Goal: Use online tool/utility: Utilize a website feature to perform a specific function

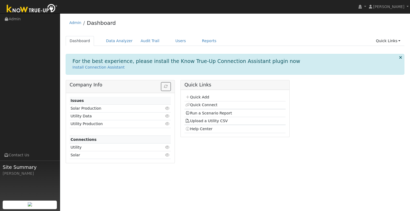
click at [390, 46] on div "Dashboard Data Analyzer Audit Trail Users Reports Quick Links Quick Add Quick C…" at bounding box center [235, 43] width 339 height 15
click at [390, 40] on link "Quick Links" at bounding box center [388, 41] width 33 height 10
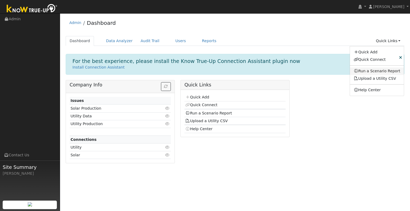
click at [374, 70] on link "Run a Scenario Report" at bounding box center [377, 71] width 54 height 7
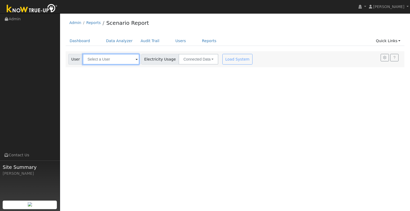
click at [98, 59] on input "text" at bounding box center [111, 59] width 57 height 11
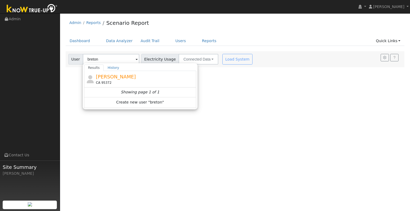
click at [105, 74] on span "[PERSON_NAME]" at bounding box center [116, 77] width 40 height 6
type input "[PERSON_NAME]"
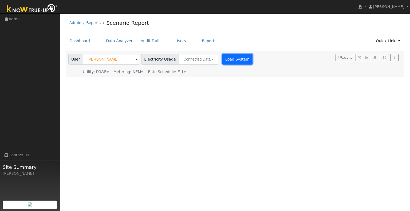
click at [229, 54] on button "Load System" at bounding box center [237, 59] width 30 height 11
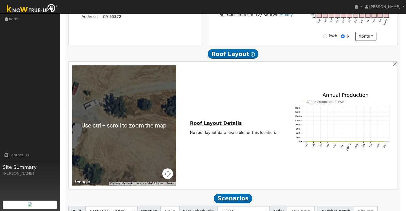
scroll to position [196, 0]
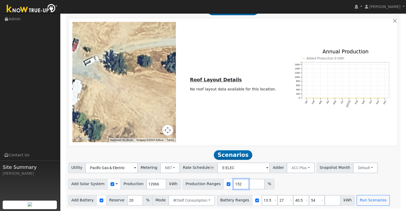
click at [234, 184] on input "152" at bounding box center [241, 184] width 16 height 11
click at [234, 184] on input "151" at bounding box center [241, 184] width 16 height 11
click at [234, 184] on input "150" at bounding box center [241, 184] width 16 height 11
type input "149"
click at [234, 184] on input "149" at bounding box center [241, 184] width 16 height 11
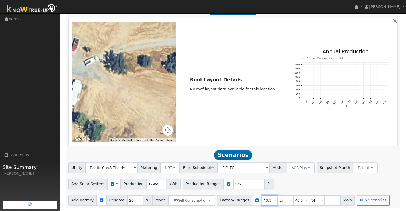
drag, startPoint x: 263, startPoint y: 197, endPoint x: 253, endPoint y: 184, distance: 16.0
click at [242, 195] on div "Battery Ranges 13.5 Overrides Reserve % Mode None None Self Consumption Peak Sa…" at bounding box center [286, 200] width 138 height 11
type input "27"
type input "40.5"
type input "54"
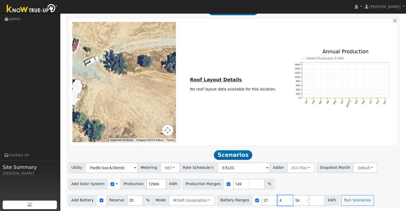
type input "54"
type input "5"
click at [262, 198] on input "27" at bounding box center [270, 200] width 16 height 11
type input "7"
type input "30"
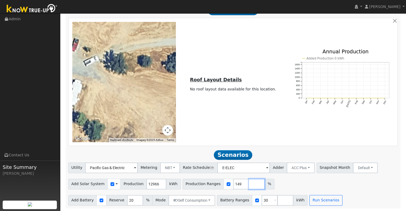
click at [249, 187] on input "number" at bounding box center [257, 184] width 16 height 11
type input "139"
type input "149"
type input "159"
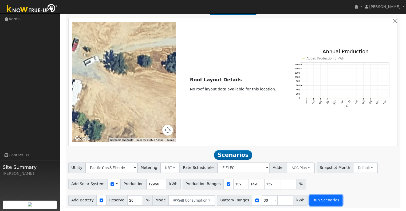
click at [314, 205] on button "Run Scenarios" at bounding box center [325, 200] width 33 height 11
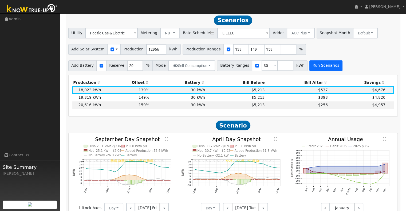
scroll to position [330, 0]
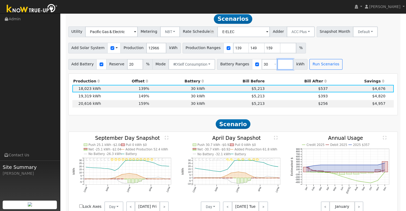
click at [283, 63] on input "number" at bounding box center [285, 64] width 16 height 11
type input "20"
type input "30"
click at [325, 66] on button "Run Scenarios" at bounding box center [341, 64] width 33 height 11
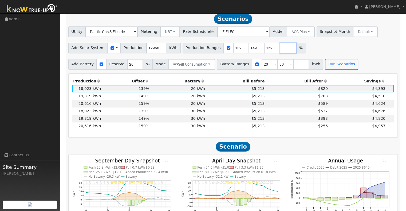
click at [280, 49] on input "number" at bounding box center [288, 48] width 16 height 11
click at [326, 69] on button "Run Scenarios" at bounding box center [341, 64] width 33 height 11
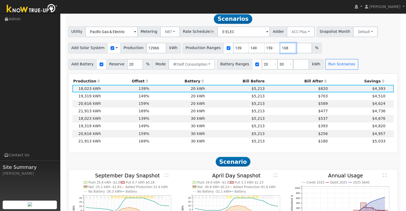
click at [281, 51] on input "168" at bounding box center [288, 48] width 16 height 11
type input "167"
click at [281, 51] on input "167" at bounding box center [288, 48] width 16 height 11
drag, startPoint x: 244, startPoint y: 49, endPoint x: 236, endPoint y: 51, distance: 7.9
click at [236, 51] on div "Production Ranges 139 149 159 167 %" at bounding box center [252, 48] width 139 height 11
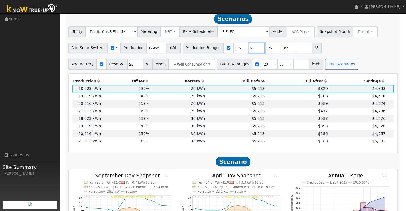
type input "159"
type input "167"
type input "159"
drag, startPoint x: 230, startPoint y: 51, endPoint x: 222, endPoint y: 50, distance: 7.8
click at [233, 50] on input "139" at bounding box center [241, 48] width 16 height 11
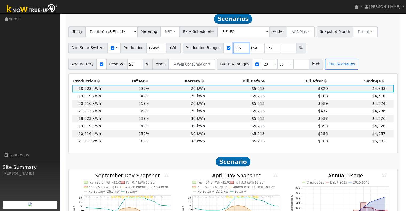
type input "159"
type input "167"
type input "159"
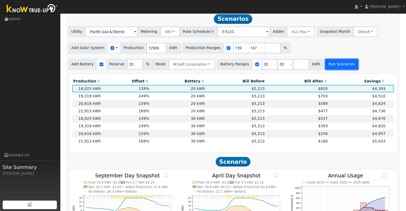
click at [325, 66] on button "Run Scenarios" at bounding box center [341, 64] width 33 height 11
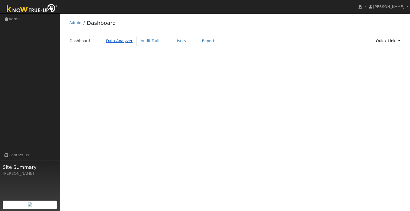
click at [122, 42] on link "Data Analyzer" at bounding box center [119, 41] width 35 height 10
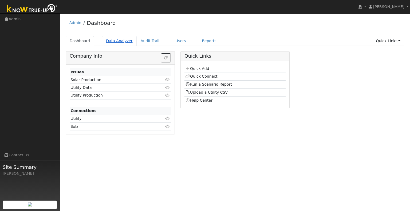
click at [114, 39] on link "Data Analyzer" at bounding box center [119, 41] width 35 height 10
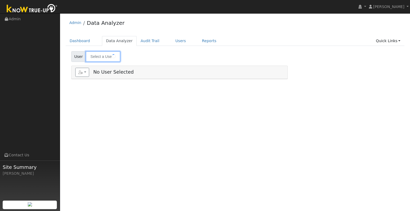
type input "[PERSON_NAME]"
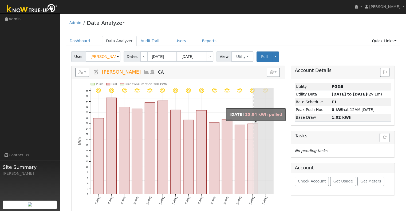
click at [252, 128] on rect "onclick=""" at bounding box center [252, 159] width 10 height 70
type input "[DATE]"
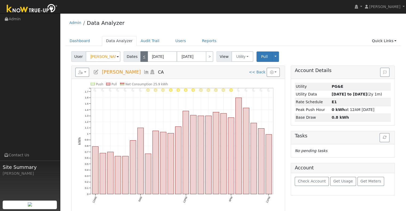
click at [140, 52] on link "<" at bounding box center [143, 56] width 7 height 11
type input "[DATE]"
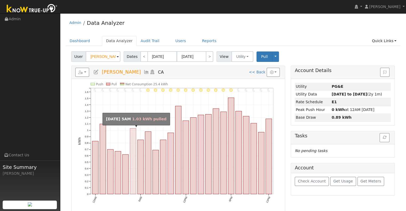
drag, startPoint x: 132, startPoint y: 155, endPoint x: 135, endPoint y: 155, distance: 2.9
click at [132, 155] on rect "onclick=""" at bounding box center [133, 161] width 6 height 66
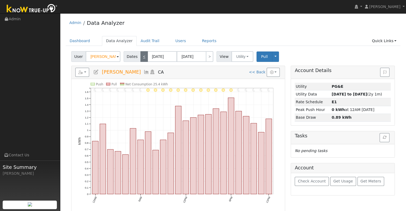
click at [140, 57] on link "<" at bounding box center [143, 56] width 7 height 11
type input "[DATE]"
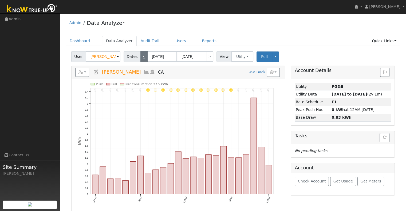
click at [140, 57] on link "<" at bounding box center [143, 56] width 7 height 11
type input "[DATE]"
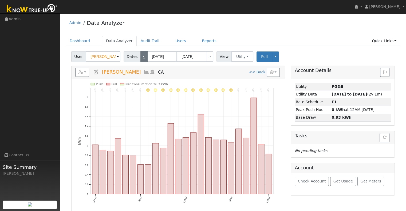
click at [140, 57] on link "<" at bounding box center [143, 56] width 7 height 11
type input "[DATE]"
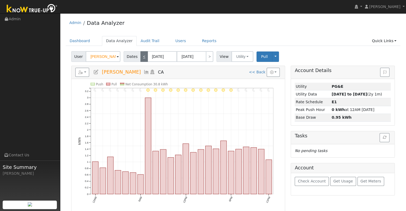
click at [140, 57] on link "<" at bounding box center [143, 56] width 7 height 11
type input "[DATE]"
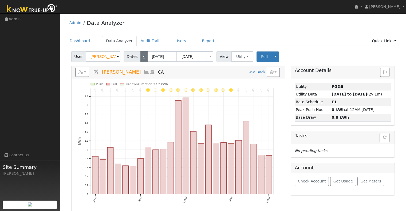
click at [140, 57] on link "<" at bounding box center [143, 56] width 7 height 11
type input "[DATE]"
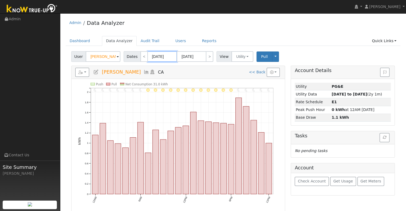
click at [156, 57] on input "[DATE]" at bounding box center [162, 56] width 29 height 11
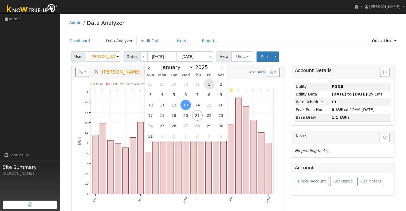
click at [209, 86] on span "1" at bounding box center [209, 84] width 10 height 10
type input "[DATE]"
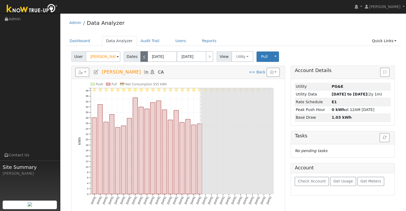
click at [141, 54] on link "<" at bounding box center [143, 56] width 7 height 11
type input "[DATE]"
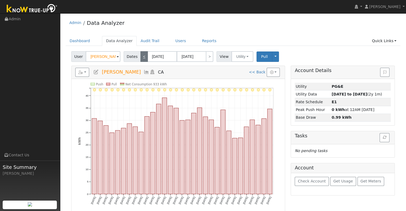
click at [141, 54] on link "<" at bounding box center [143, 56] width 7 height 11
type input "[DATE]"
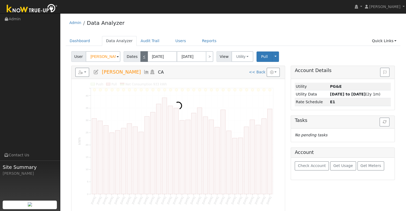
click at [141, 54] on link "<" at bounding box center [143, 56] width 7 height 11
type input "[DATE]"
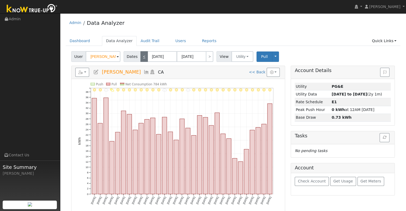
click at [141, 54] on link "<" at bounding box center [143, 56] width 7 height 11
type input "[DATE]"
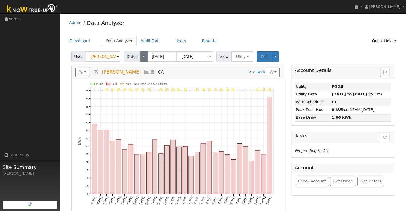
click at [141, 54] on link "<" at bounding box center [143, 56] width 7 height 11
type input "[DATE]"
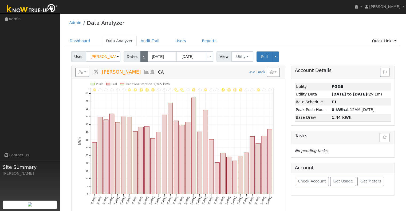
click at [141, 54] on link "<" at bounding box center [143, 56] width 7 height 11
type input "[DATE]"
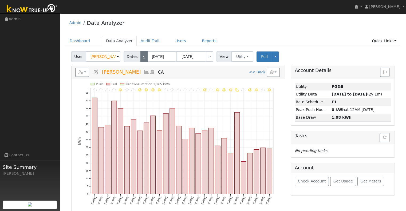
drag, startPoint x: 141, startPoint y: 54, endPoint x: 167, endPoint y: 26, distance: 39.1
click at [144, 52] on link "<" at bounding box center [143, 56] width 7 height 11
type input "[DATE]"
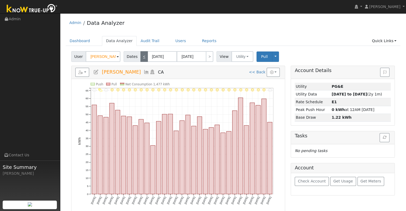
click at [141, 54] on link "<" at bounding box center [143, 56] width 7 height 11
type input "[DATE]"
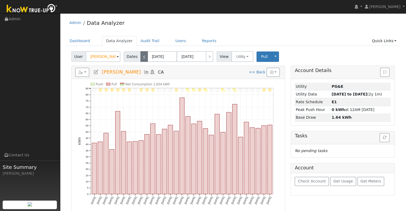
click at [141, 54] on link "<" at bounding box center [143, 56] width 7 height 11
type input "[DATE]"
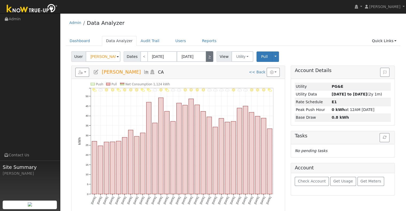
click at [207, 54] on link ">" at bounding box center [209, 56] width 7 height 11
type input "[DATE]"
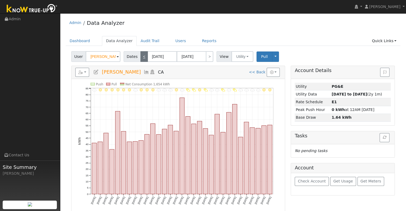
click at [144, 55] on link "<" at bounding box center [143, 56] width 7 height 11
type input "[DATE]"
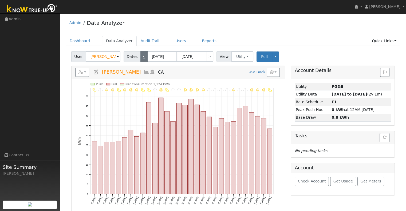
click at [144, 55] on link "<" at bounding box center [143, 56] width 7 height 11
type input "[DATE]"
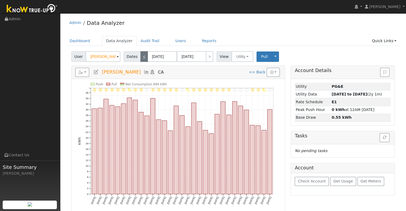
click at [144, 55] on link "<" at bounding box center [143, 56] width 7 height 11
type input "[DATE]"
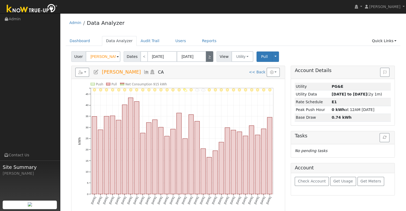
click at [208, 57] on link ">" at bounding box center [209, 56] width 7 height 11
type input "[DATE]"
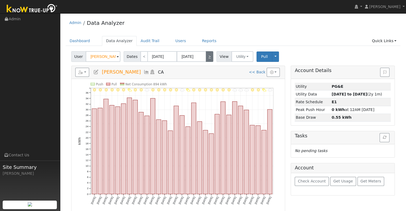
click at [208, 57] on link ">" at bounding box center [209, 56] width 7 height 11
type input "[DATE]"
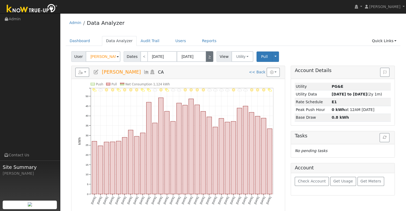
click at [208, 57] on link ">" at bounding box center [209, 56] width 7 height 11
type input "[DATE]"
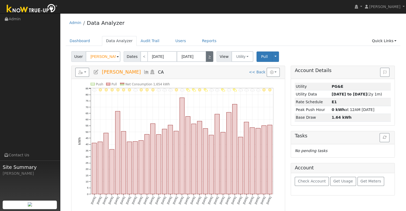
click at [208, 57] on link ">" at bounding box center [209, 56] width 7 height 11
type input "[DATE]"
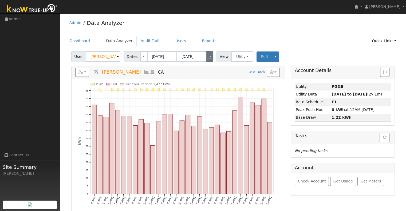
click at [208, 57] on link ">" at bounding box center [209, 56] width 7 height 11
type input "[DATE]"
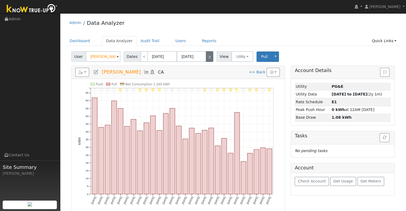
click at [208, 57] on link ">" at bounding box center [209, 56] width 7 height 11
type input "[DATE]"
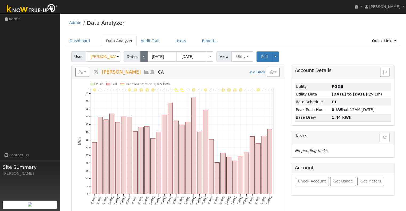
click at [140, 57] on link "<" at bounding box center [143, 56] width 7 height 11
type input "[DATE]"
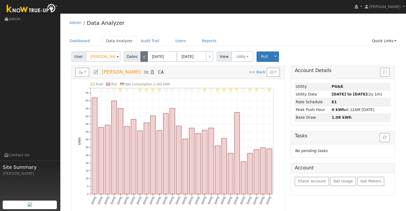
click at [140, 57] on link "<" at bounding box center [143, 56] width 7 height 11
type input "[DATE]"
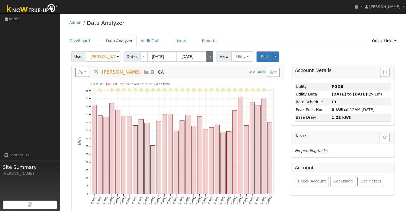
click at [208, 57] on link ">" at bounding box center [209, 56] width 7 height 11
type input "[DATE]"
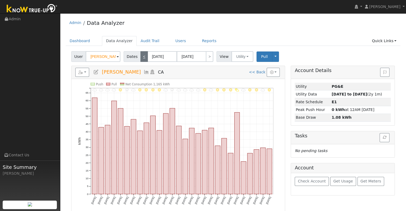
click at [140, 58] on link "<" at bounding box center [143, 56] width 7 height 11
type input "[DATE]"
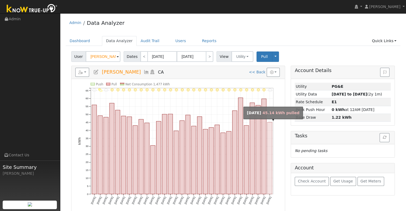
click at [270, 140] on rect "onclick=""" at bounding box center [269, 158] width 5 height 72
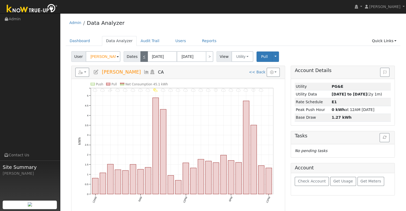
click at [141, 53] on link "<" at bounding box center [143, 56] width 7 height 11
type input "[DATE]"
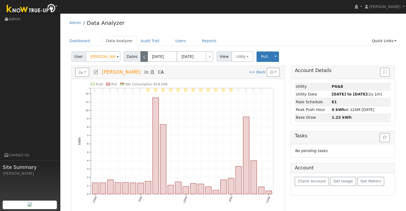
click at [141, 58] on link "<" at bounding box center [143, 56] width 7 height 11
type input "[DATE]"
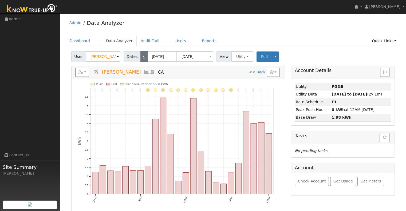
click at [144, 60] on link "<" at bounding box center [143, 56] width 7 height 11
type input "[DATE]"
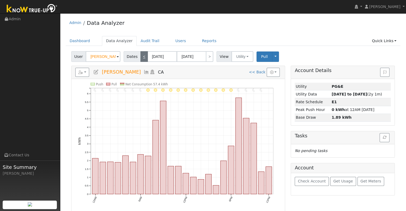
click at [143, 58] on link "<" at bounding box center [143, 56] width 7 height 11
type input "[DATE]"
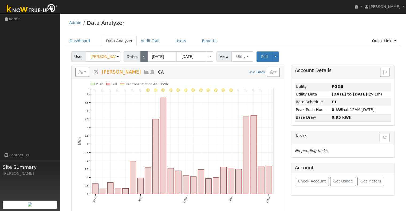
click at [143, 58] on link "<" at bounding box center [143, 56] width 7 height 11
type input "[DATE]"
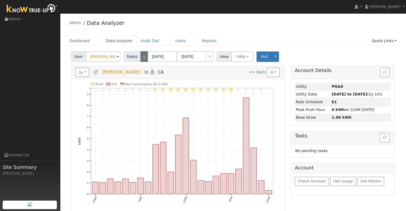
click at [143, 58] on link "<" at bounding box center [143, 56] width 7 height 11
type input "[DATE]"
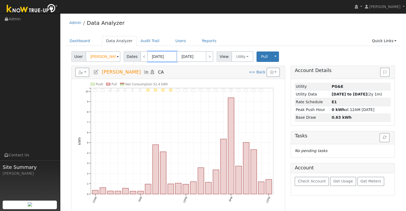
click at [156, 56] on input "[DATE]" at bounding box center [162, 56] width 29 height 11
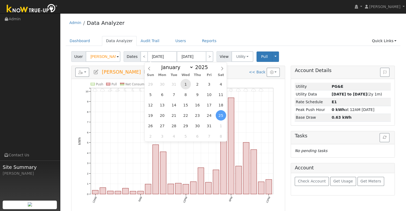
click at [185, 82] on span "1" at bounding box center [185, 84] width 10 height 10
type input "[DATE]"
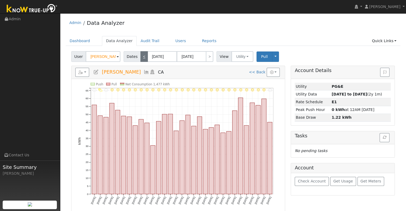
click at [143, 57] on link "<" at bounding box center [143, 56] width 7 height 11
type input "[DATE]"
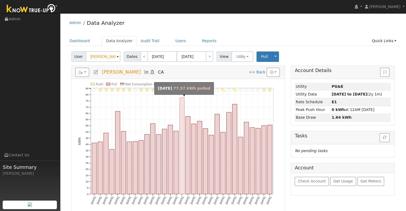
click at [184, 141] on rect "onclick=""" at bounding box center [182, 146] width 5 height 96
type input "[DATE]"
